Goal: Task Accomplishment & Management: Manage account settings

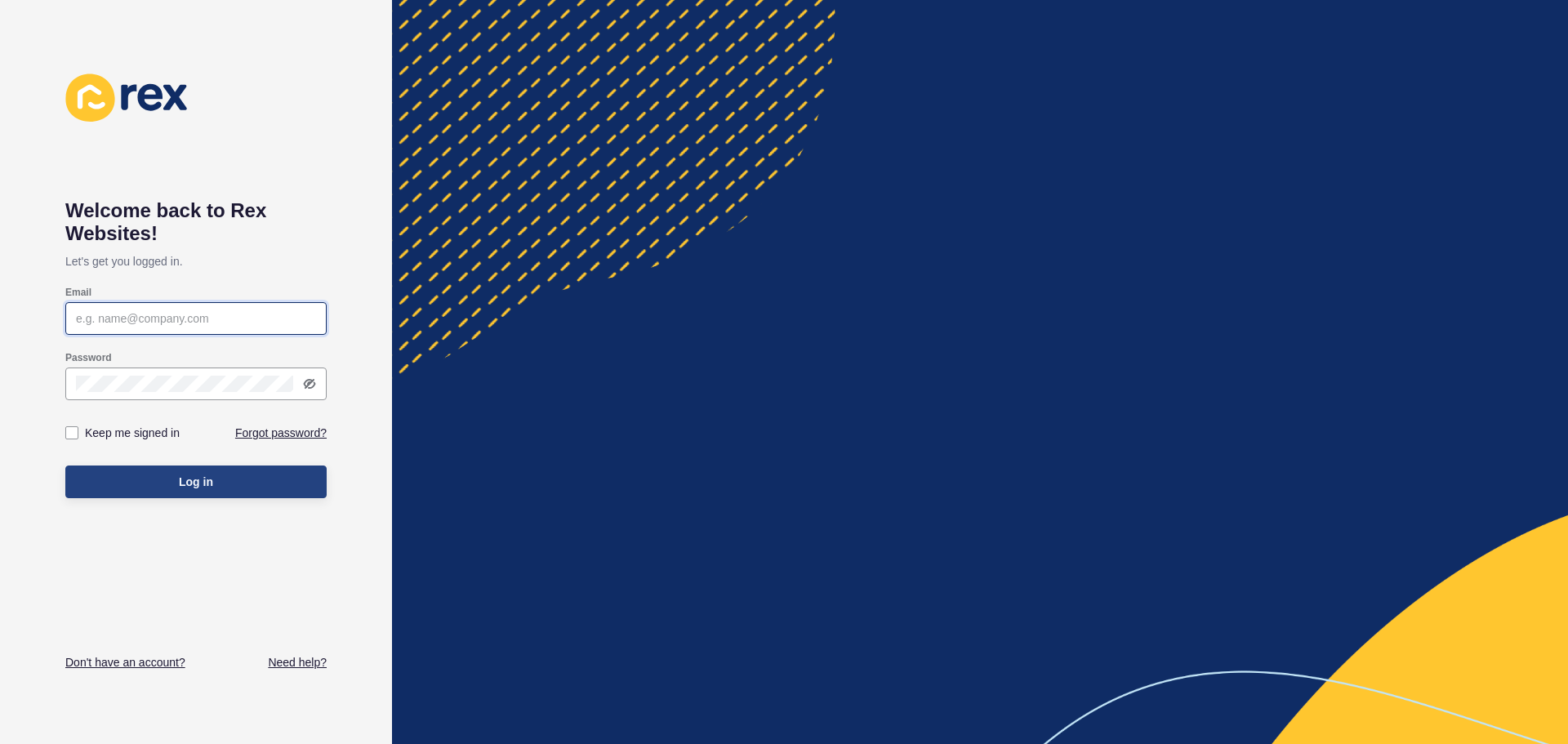
type input "[EMAIL_ADDRESS][DOMAIN_NAME]"
click at [208, 477] on span "Log in" at bounding box center [196, 481] width 35 height 17
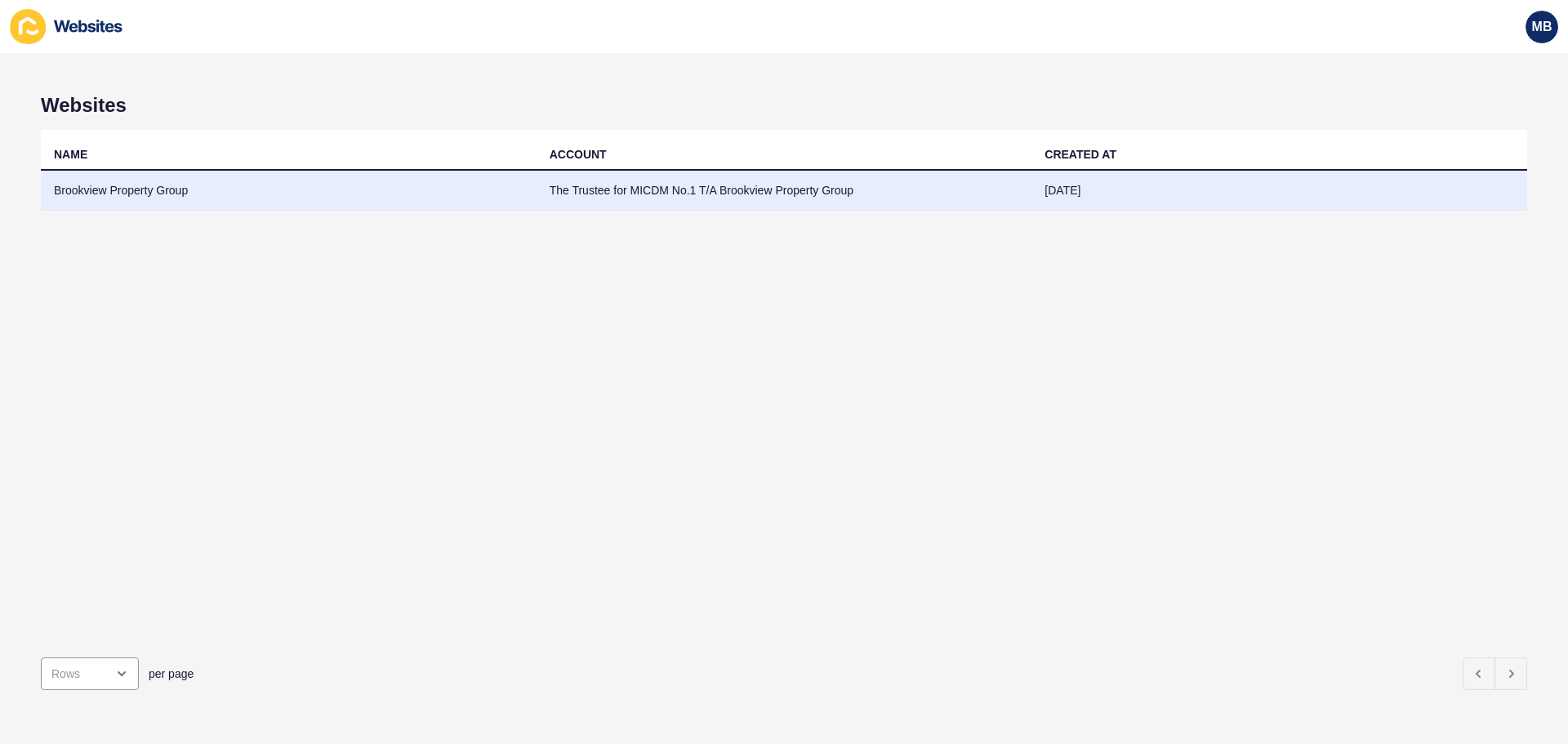
click at [159, 184] on td "Brookview Property Group" at bounding box center [289, 191] width 496 height 40
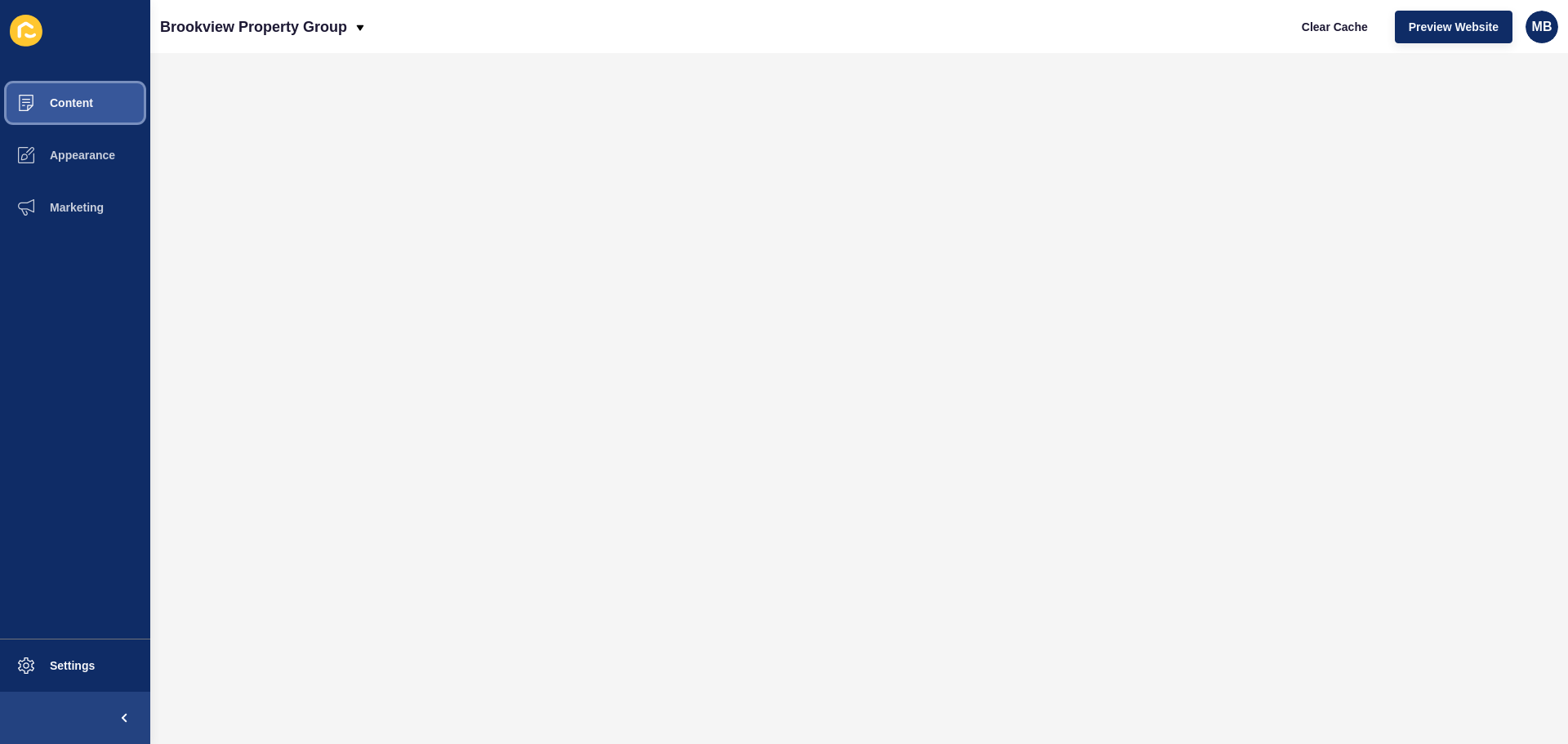
click at [65, 102] on span "Content" at bounding box center [45, 102] width 96 height 13
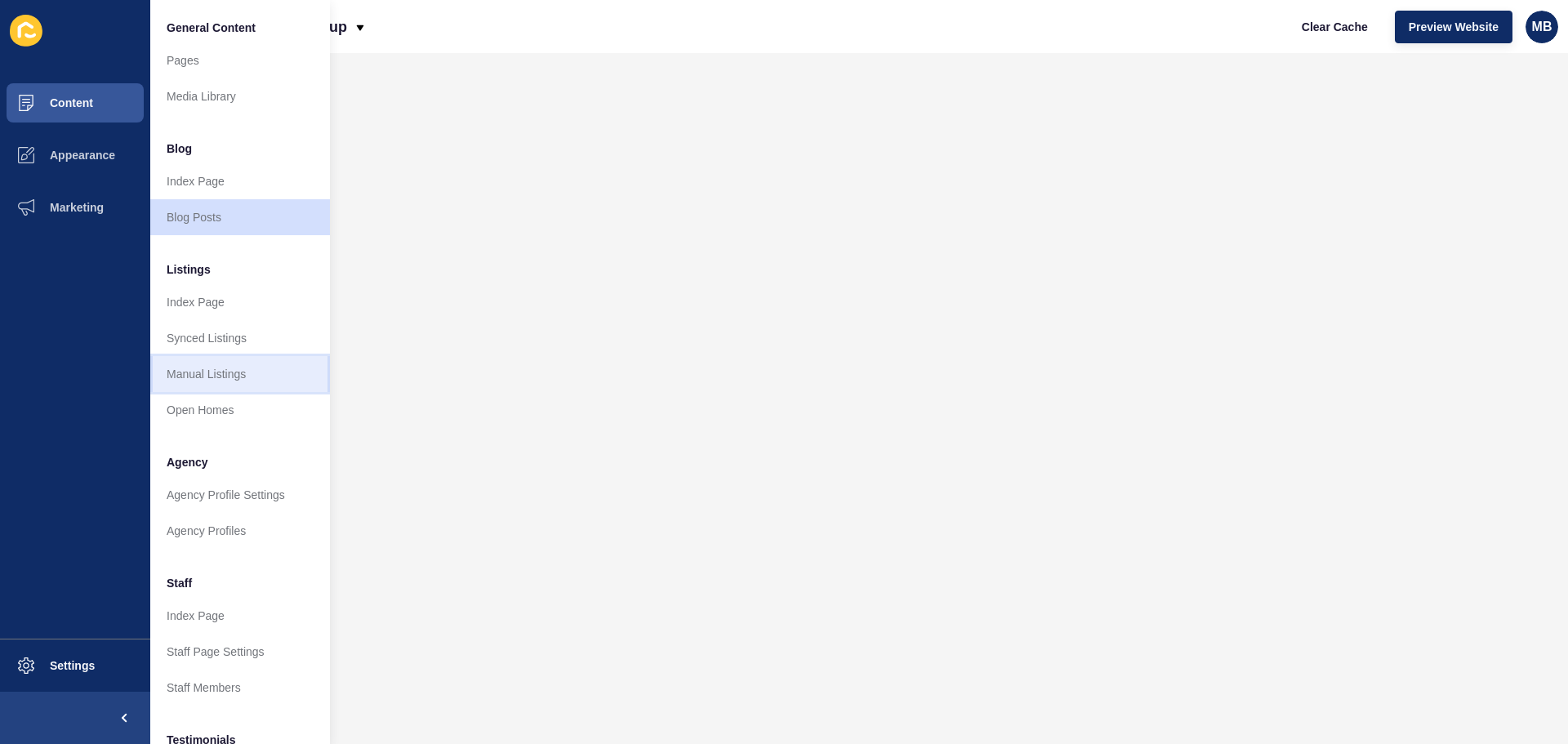
click at [210, 373] on link "Manual Listings" at bounding box center [240, 373] width 180 height 36
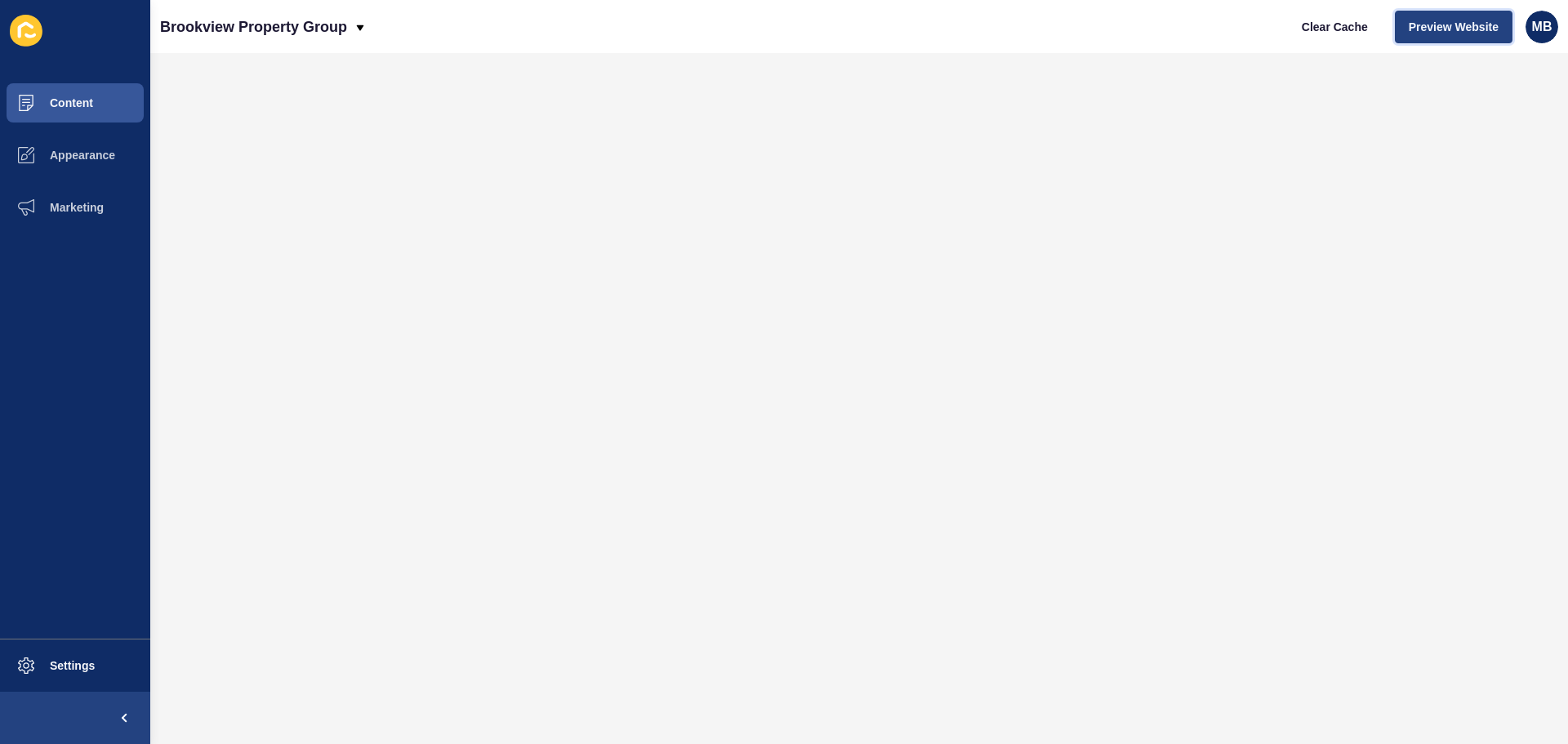
click at [1475, 19] on span "Preview Website" at bounding box center [1453, 27] width 90 height 17
click at [1547, 21] on span "MB" at bounding box center [1542, 27] width 21 height 17
click at [1474, 135] on link "Logout" at bounding box center [1504, 136] width 120 height 36
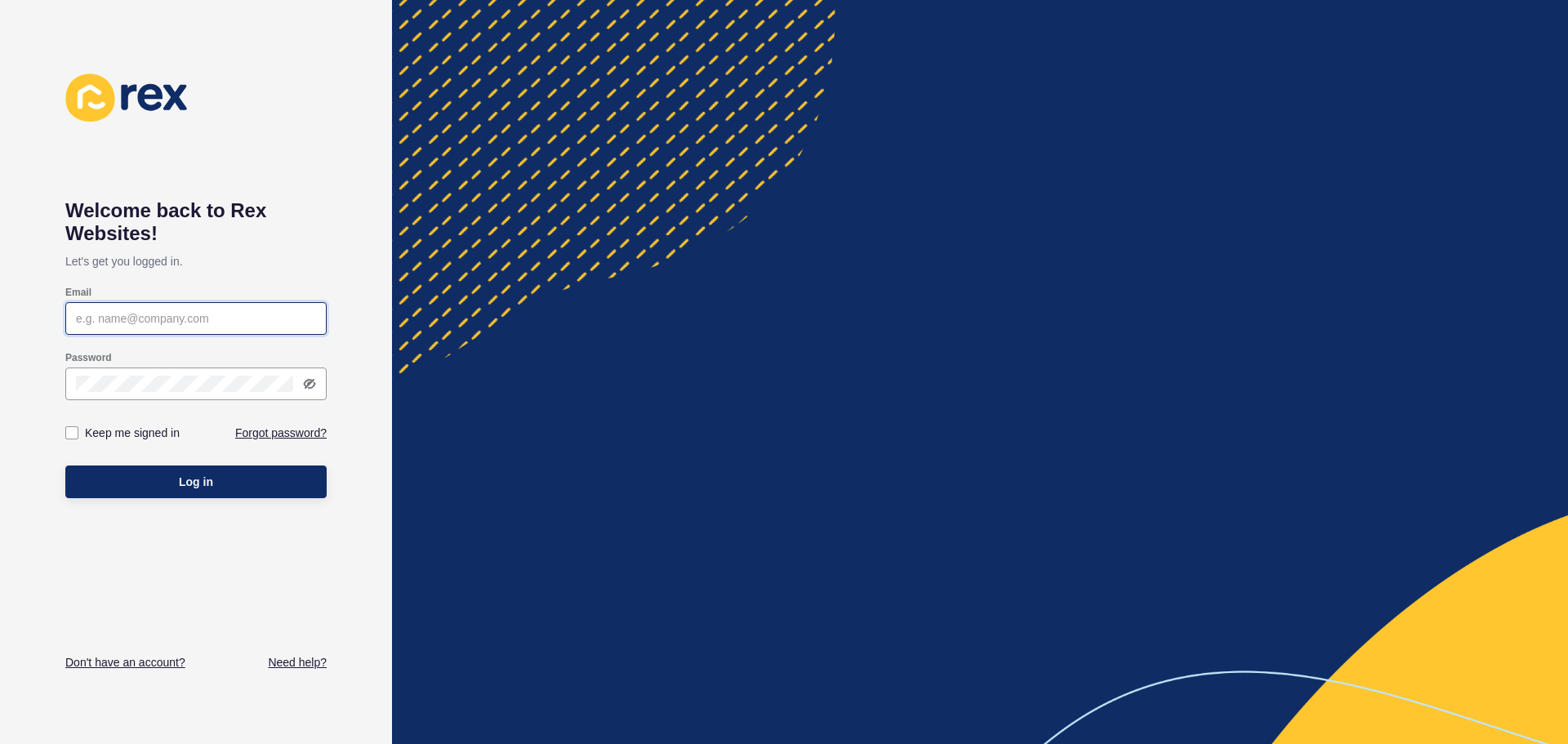
type input "[EMAIL_ADDRESS][DOMAIN_NAME]"
